Goal: Task Accomplishment & Management: Manage account settings

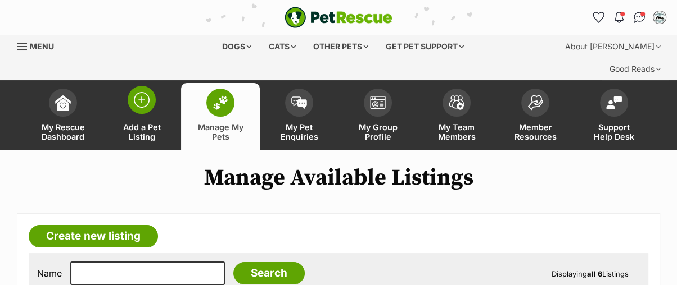
click at [143, 92] on img at bounding box center [142, 100] width 16 height 16
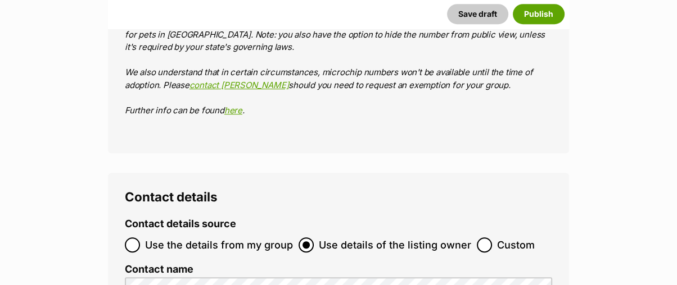
scroll to position [4122, 0]
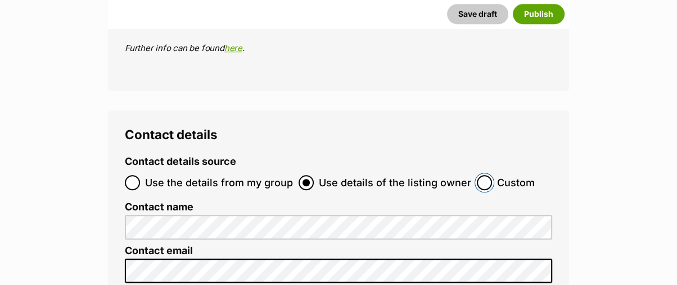
click at [477, 175] on input "Custom" at bounding box center [484, 182] width 15 height 15
radio input "true"
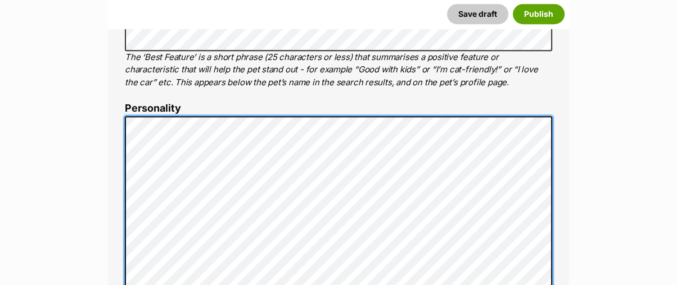
scroll to position [501, 0]
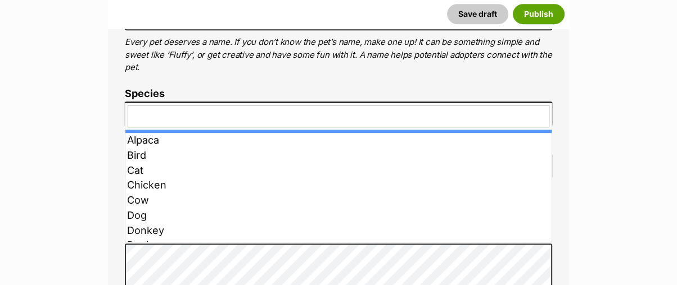
click at [152, 102] on span at bounding box center [338, 114] width 427 height 25
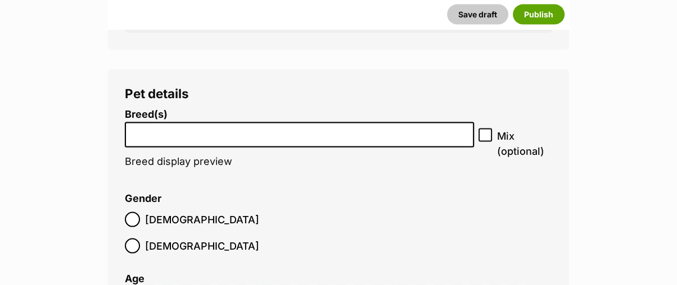
scroll to position [1937, 0]
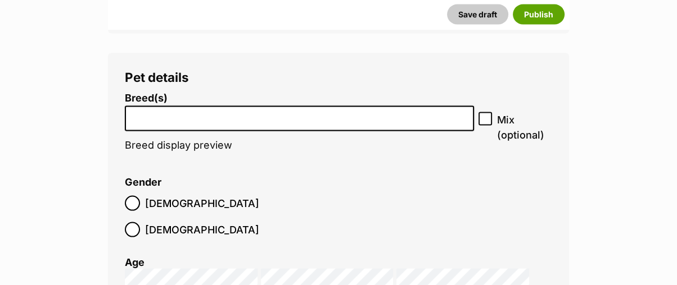
click at [170, 110] on input "search" at bounding box center [299, 116] width 341 height 12
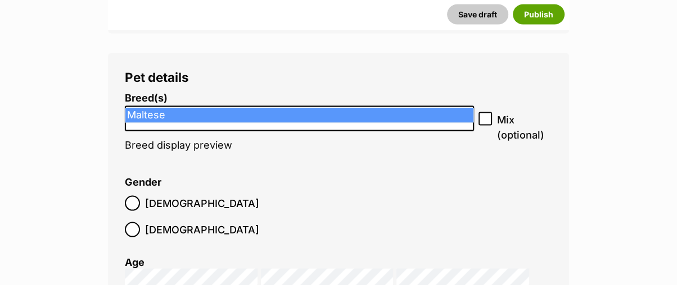
type input "maltese"
select select "138"
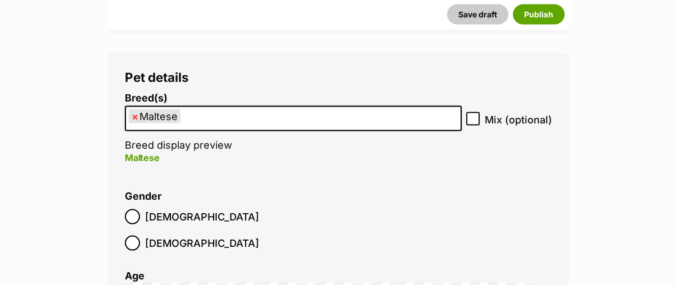
click at [470, 115] on icon at bounding box center [473, 119] width 8 height 8
click at [470, 112] on input "Mix (optional)" at bounding box center [472, 118] width 13 height 13
checkbox input "true"
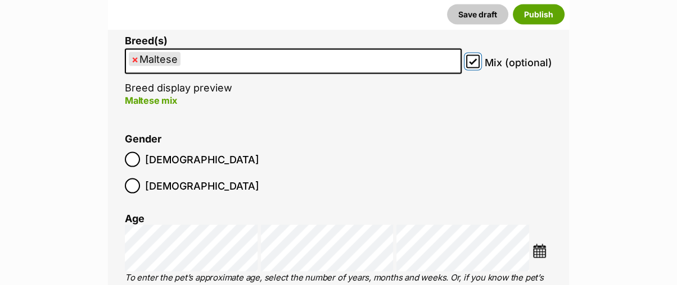
scroll to position [2062, 0]
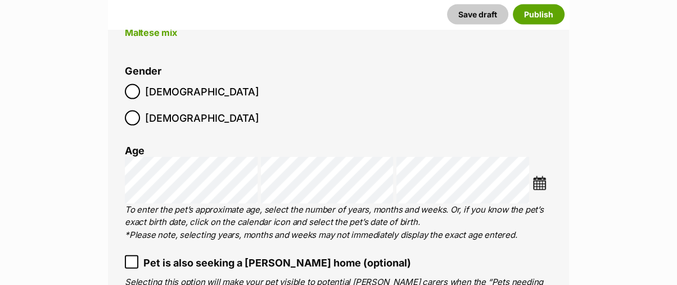
click at [537, 176] on img at bounding box center [539, 183] width 14 height 14
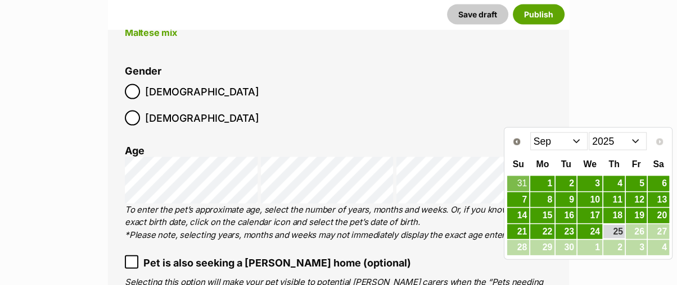
click at [606, 143] on select "2015 2016 2017 2018 2019 2020 2021 2022 2023 2024 2025" at bounding box center [617, 142] width 58 height 18
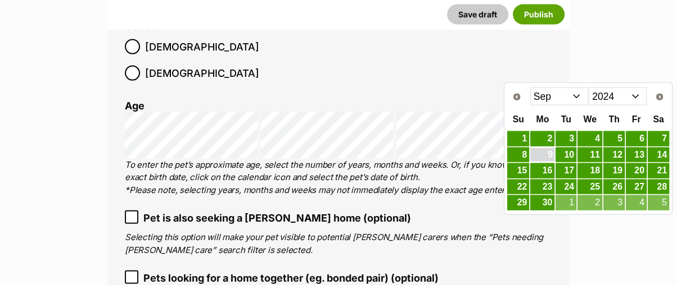
scroll to position [2124, 0]
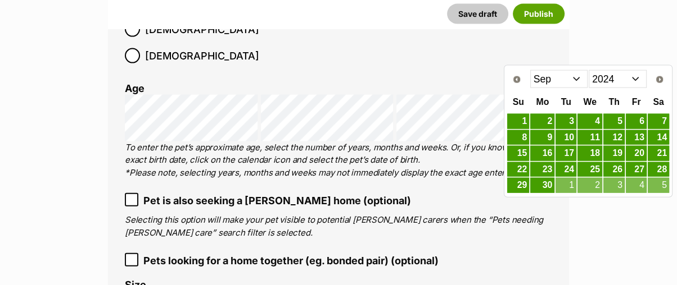
click at [543, 77] on select "Jan Feb Mar Apr May Jun Jul Aug Sep Oct Nov Dec" at bounding box center [559, 79] width 58 height 18
click at [638, 167] on link "26" at bounding box center [635, 170] width 21 height 14
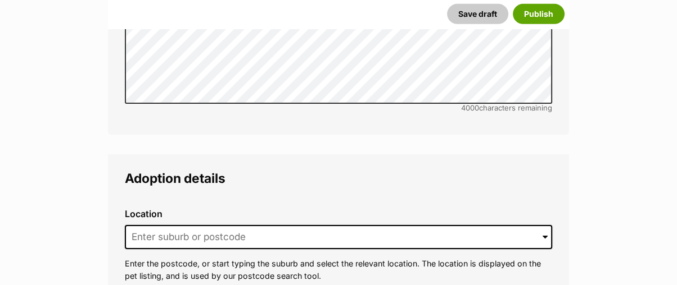
scroll to position [3186, 0]
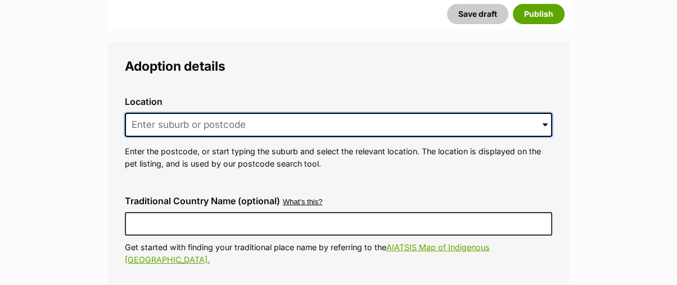
click at [170, 113] on input at bounding box center [338, 125] width 427 height 25
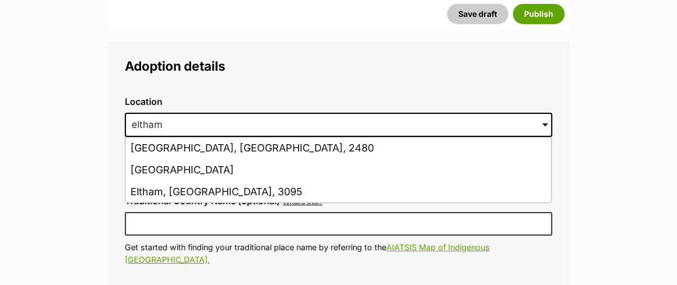
click at [164, 160] on li "Eltham North, Victoria, 3095" at bounding box center [337, 171] width 425 height 22
type input "Eltham North, Victoria, 3095"
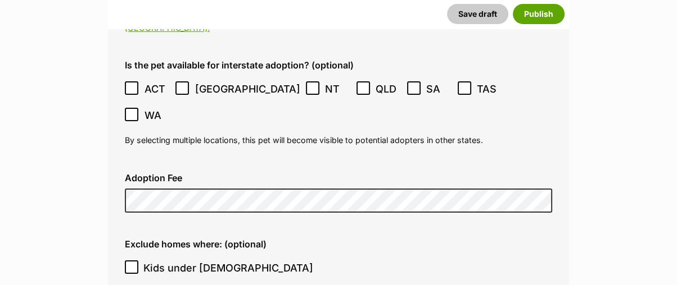
scroll to position [3435, 0]
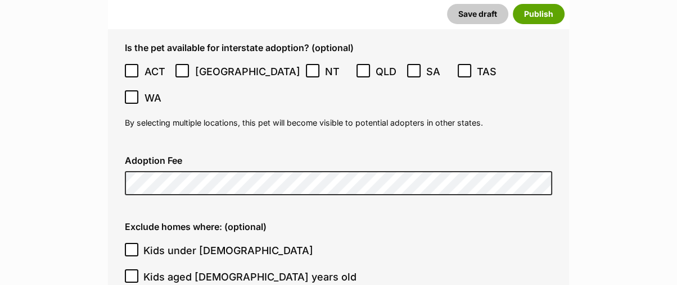
click at [130, 246] on icon at bounding box center [132, 250] width 8 height 8
click at [130, 243] on input "Kids under 5 years old" at bounding box center [131, 249] width 13 height 13
checkbox input "true"
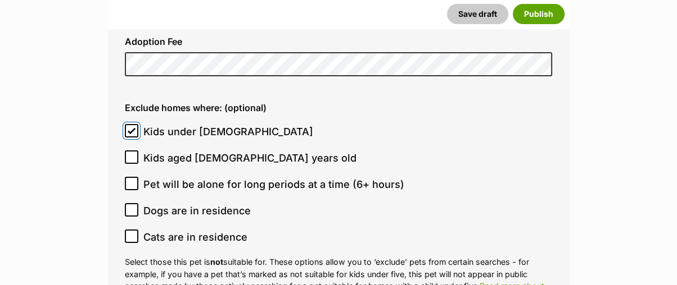
scroll to position [3560, 0]
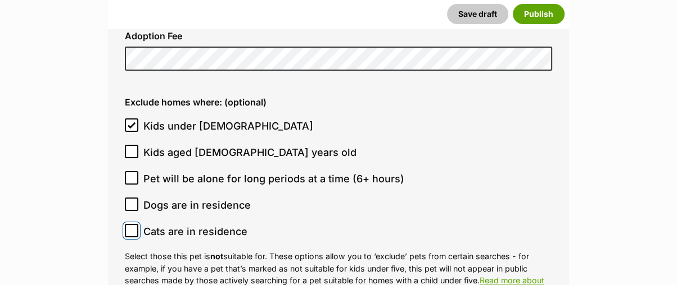
click at [134, 224] on input "Cats are in residence" at bounding box center [131, 230] width 13 height 13
checkbox input "true"
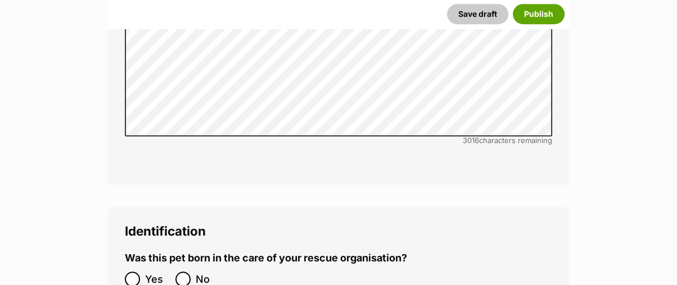
scroll to position [4122, 0]
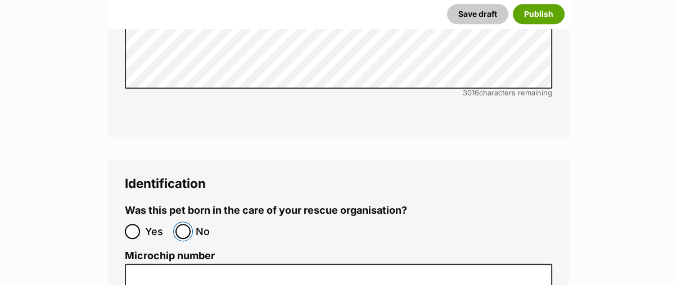
click at [180, 224] on input "No" at bounding box center [182, 231] width 15 height 15
radio input "true"
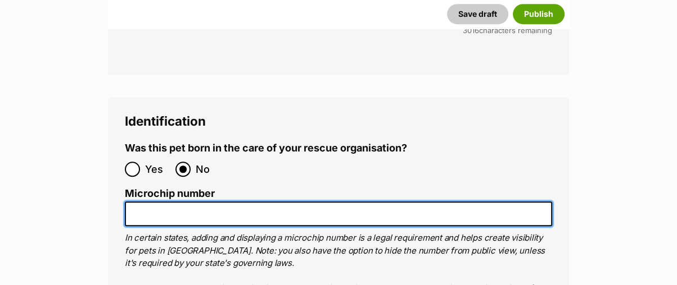
click at [175, 202] on input "Microchip number" at bounding box center [338, 214] width 427 height 25
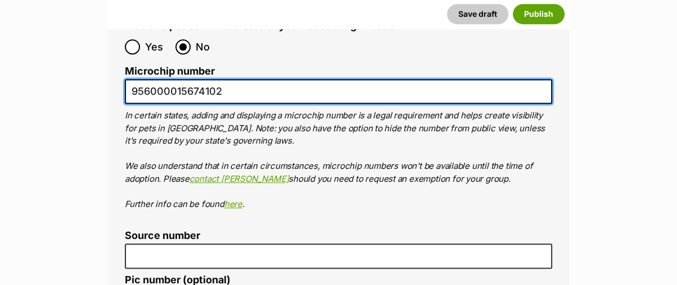
scroll to position [4310, 0]
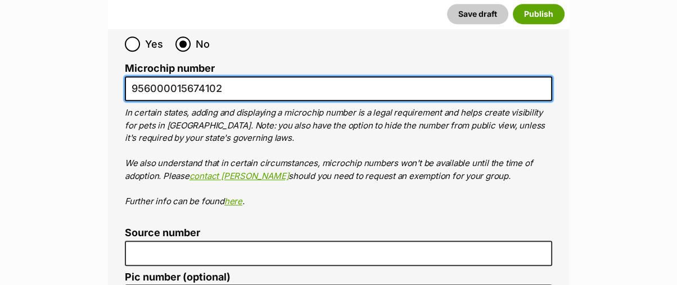
type input "956000015674102"
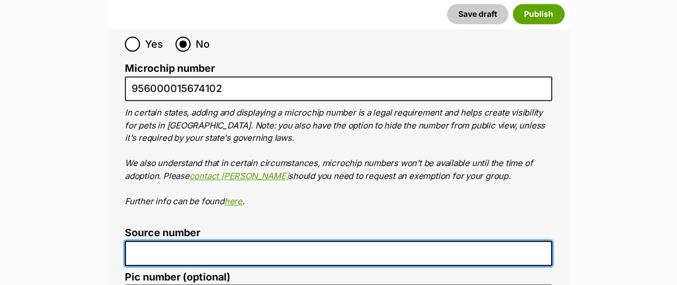
click at [175, 241] on input "Source number" at bounding box center [338, 253] width 427 height 25
type input "RE100062"
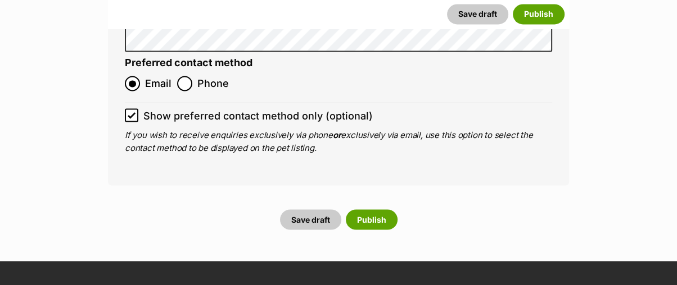
scroll to position [5121, 0]
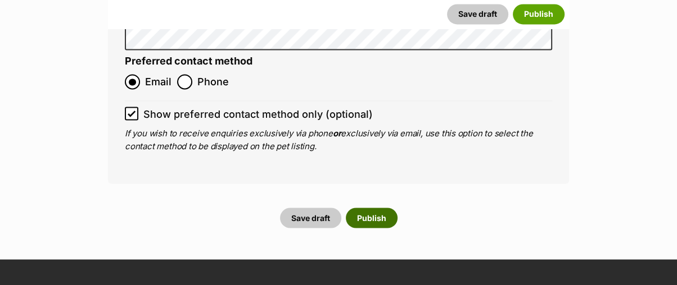
click at [371, 208] on button "Publish" at bounding box center [372, 218] width 52 height 20
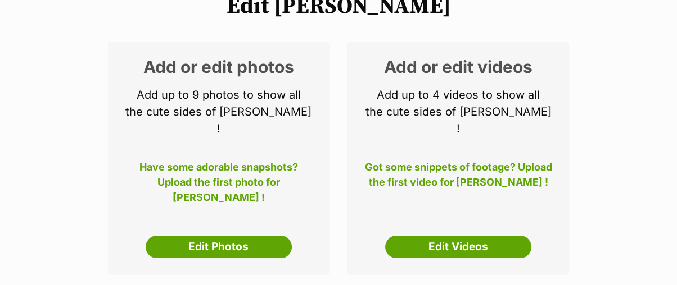
scroll to position [250, 0]
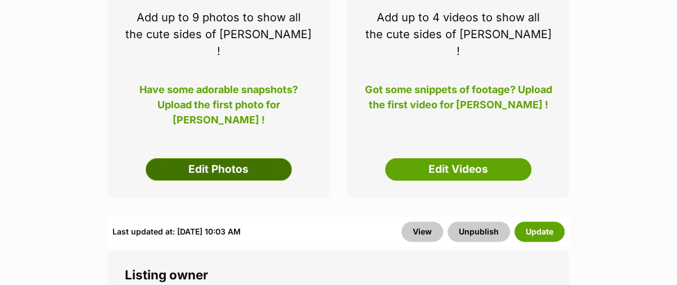
click at [252, 158] on link "Edit Photos" at bounding box center [219, 169] width 146 height 22
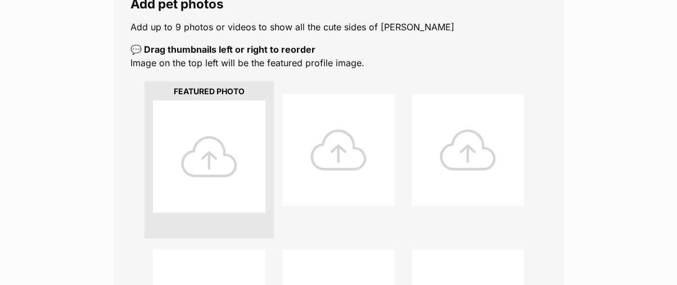
scroll to position [250, 0]
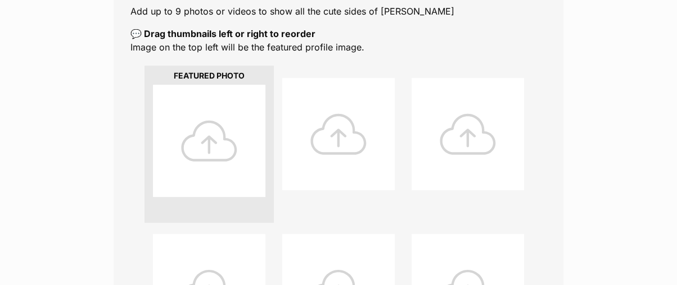
click at [206, 125] on div at bounding box center [209, 141] width 112 height 112
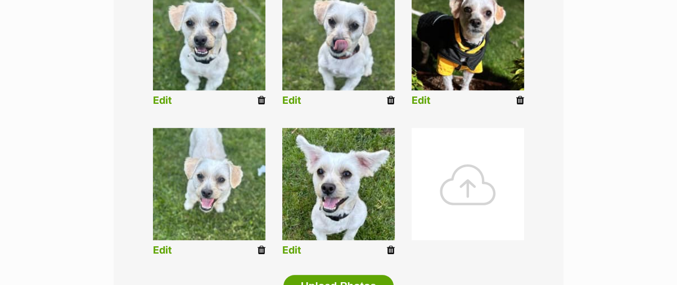
scroll to position [756, 0]
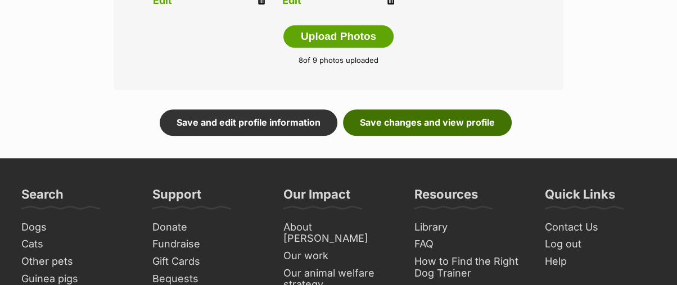
click at [416, 110] on link "Save changes and view profile" at bounding box center [427, 123] width 169 height 26
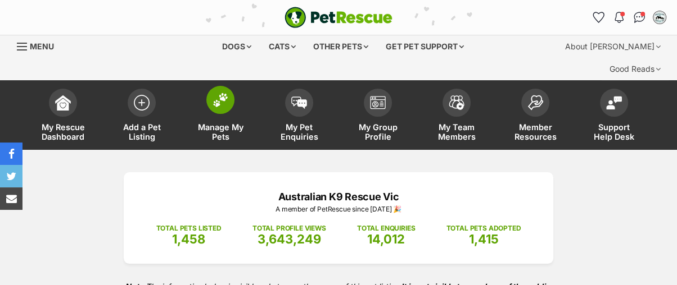
click at [214, 87] on span at bounding box center [220, 100] width 28 height 28
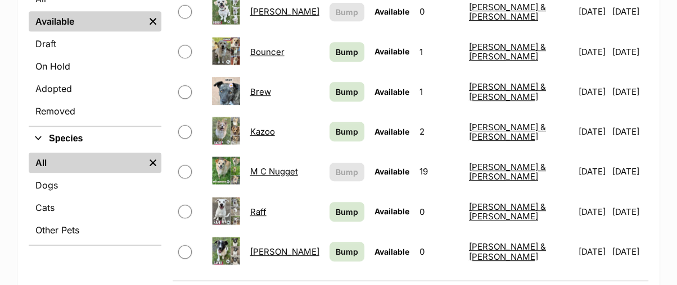
scroll to position [499, 0]
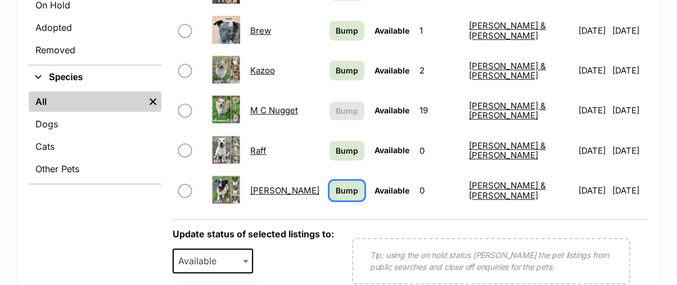
click at [355, 185] on span "Bump" at bounding box center [347, 191] width 22 height 12
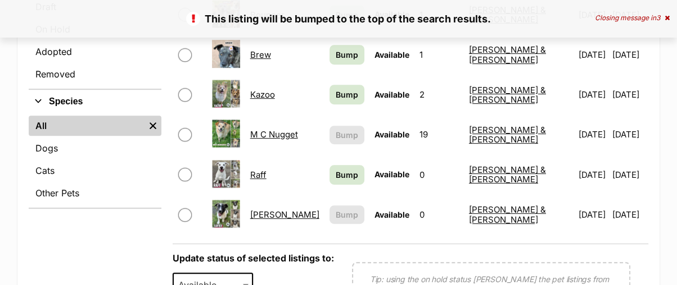
scroll to position [499, 0]
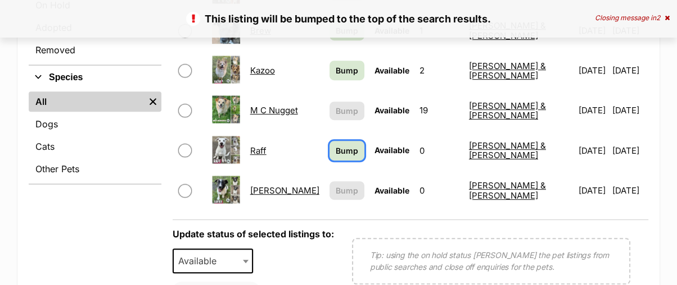
click at [352, 145] on span "Bump" at bounding box center [347, 151] width 22 height 12
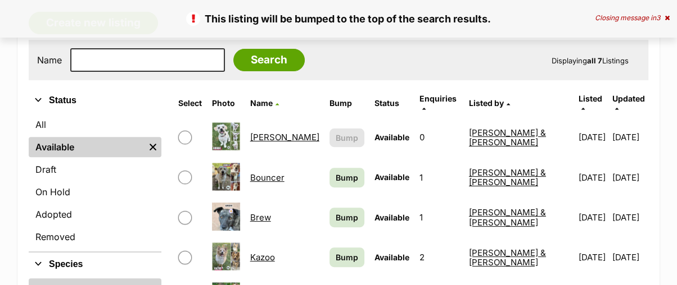
scroll to position [374, 0]
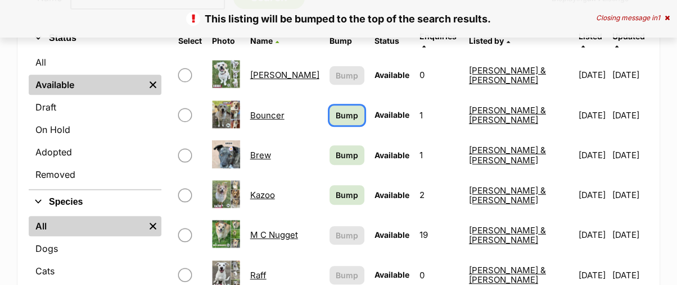
click at [343, 110] on span "Bump" at bounding box center [347, 116] width 22 height 12
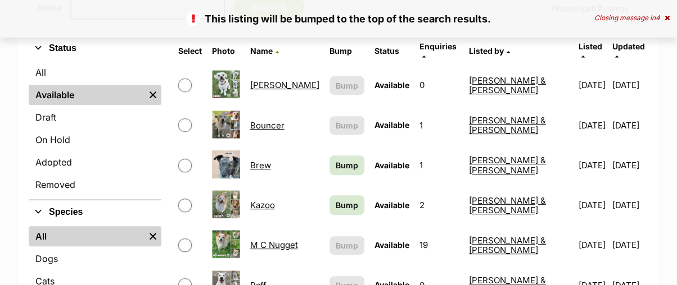
scroll to position [437, 0]
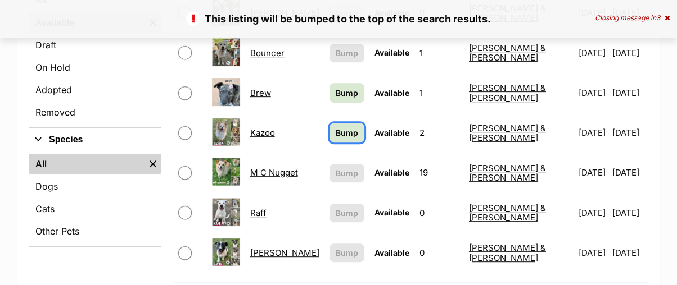
click at [348, 127] on span "Bump" at bounding box center [347, 133] width 22 height 12
